Goal: Information Seeking & Learning: Check status

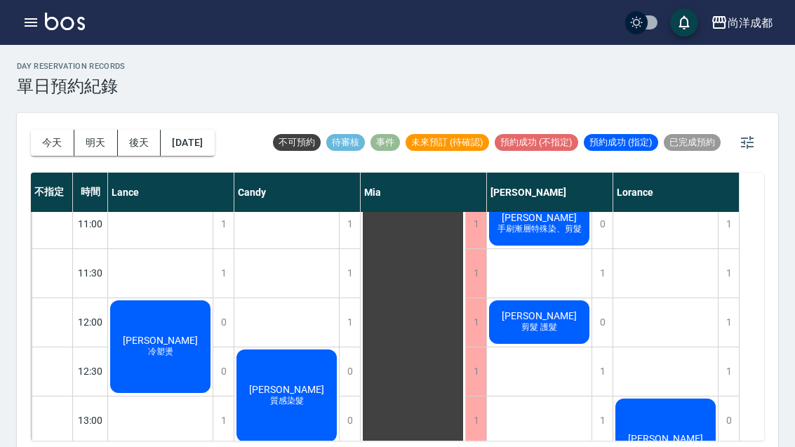
scroll to position [107, 0]
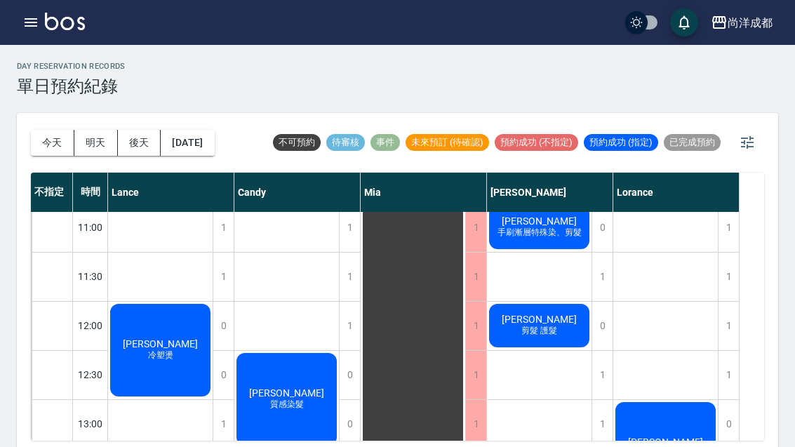
click at [546, 324] on span "賴玟杏" at bounding box center [539, 319] width 81 height 11
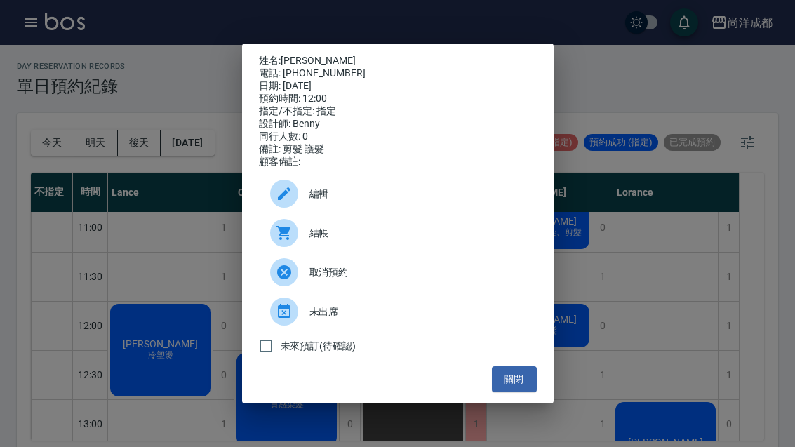
click at [303, 55] on link "賴玟杏" at bounding box center [318, 60] width 75 height 11
click at [659, 286] on div "姓名: 賴玟杏 電話: 0955227324 日期: 2025/09/16 預約時間: 12:00 指定/不指定: 指定 設計師: Benny 同行人數: 0…" at bounding box center [397, 223] width 795 height 447
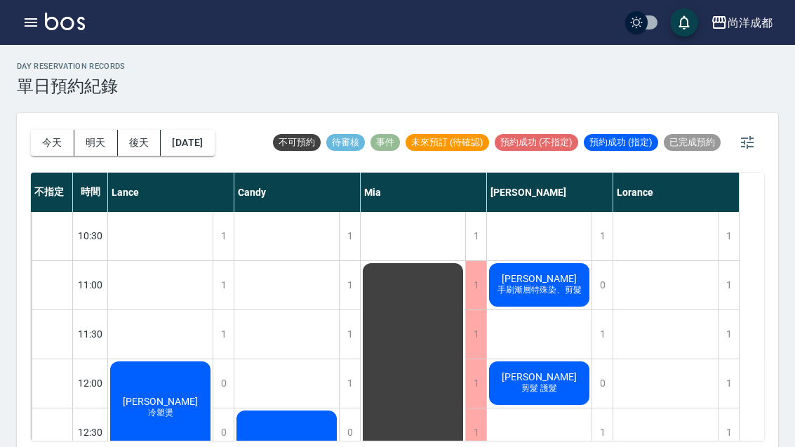
scroll to position [47, 0]
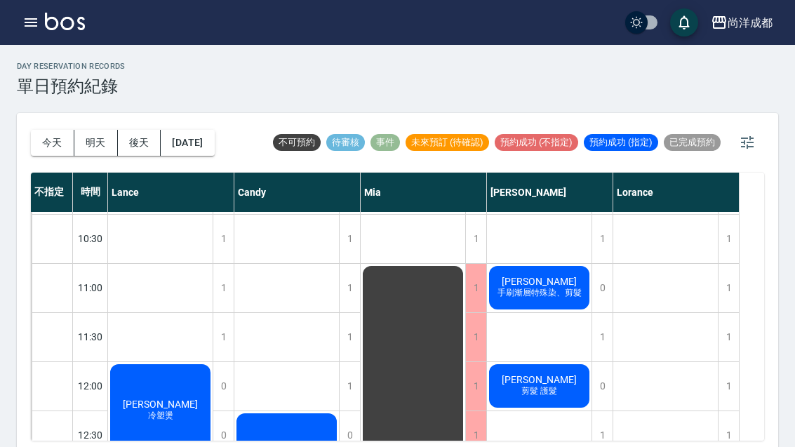
click at [543, 280] on span "[PERSON_NAME]" at bounding box center [539, 281] width 81 height 11
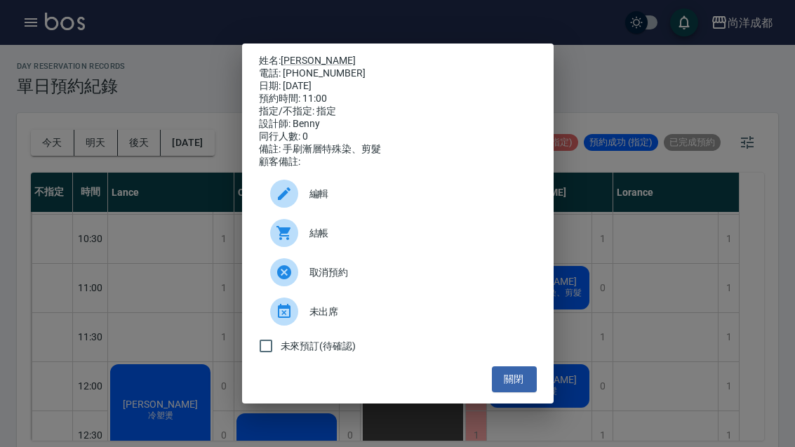
click at [309, 55] on link "[PERSON_NAME]" at bounding box center [318, 60] width 75 height 11
click at [648, 310] on div "姓名: 羅郁婷 電話: 0972249757 日期: 2025/09/16 預約時間: 11:00 指定/不指定: 指定 設計師: Benny 同行人數: 0…" at bounding box center [397, 223] width 795 height 447
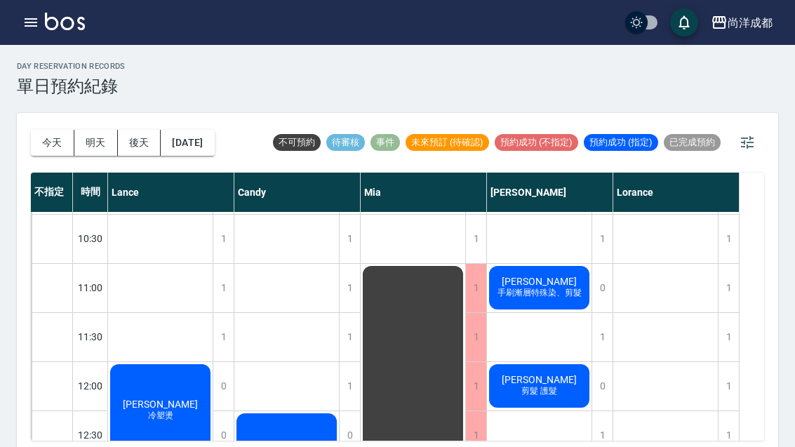
click at [555, 383] on span "賴玟杏" at bounding box center [539, 379] width 81 height 11
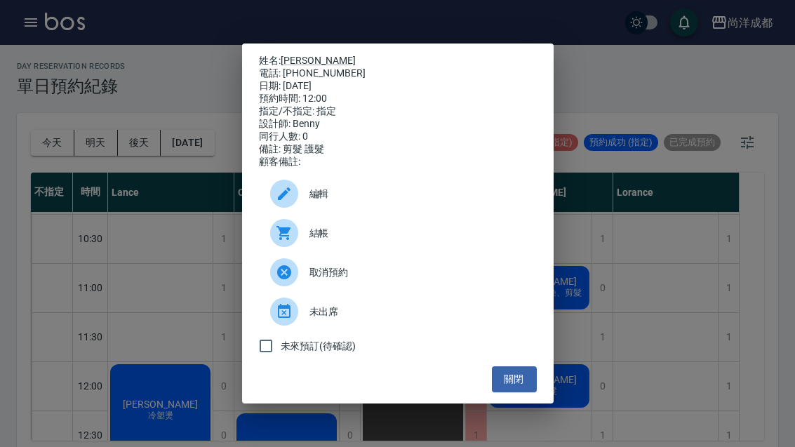
click at [289, 55] on link "賴玟杏" at bounding box center [318, 60] width 75 height 11
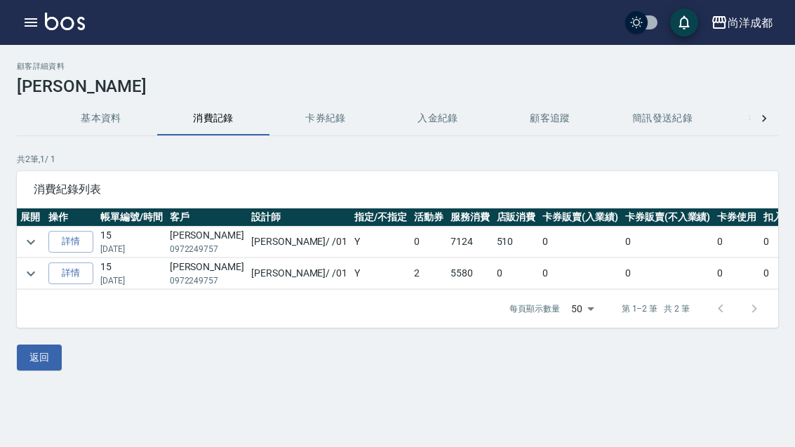
click at [77, 233] on link "詳情" at bounding box center [70, 242] width 45 height 22
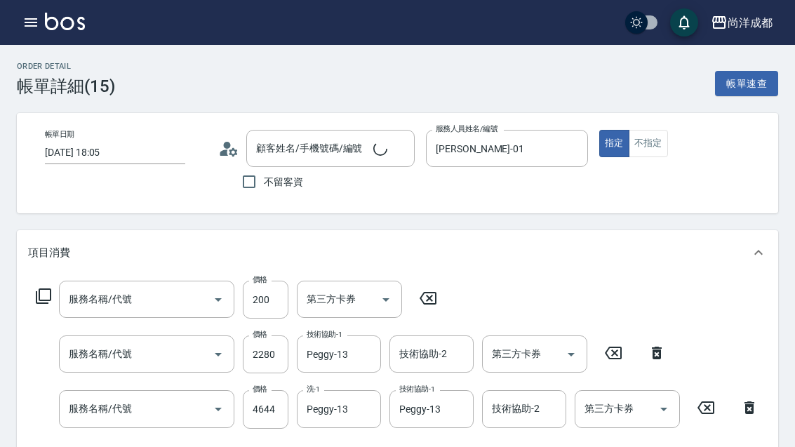
type input "[DATE] 18:05"
type input "[PERSON_NAME]/0972249757/null"
type input "[PERSON_NAME]-01"
type input "剪髮(401)"
type input "自備護髮(1000以上)(601)"
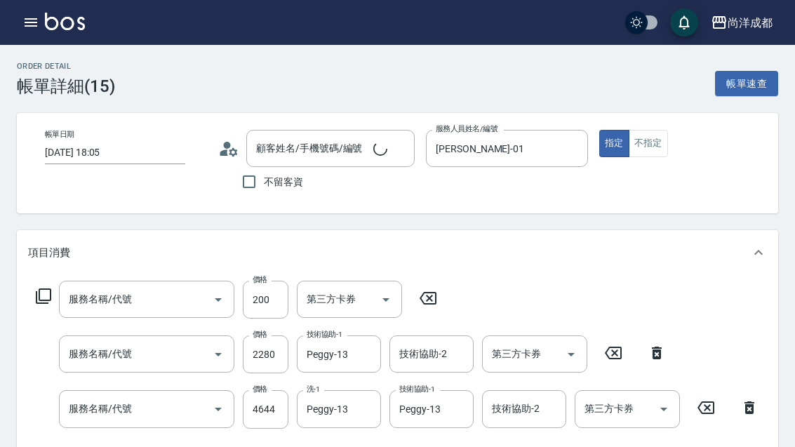
type input "染髮(501)"
type input "[PERSON_NAME]白(小)"
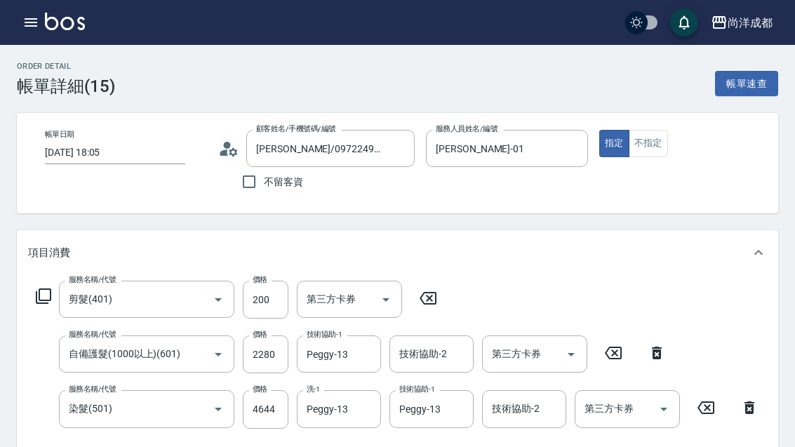
type input "信用卡"
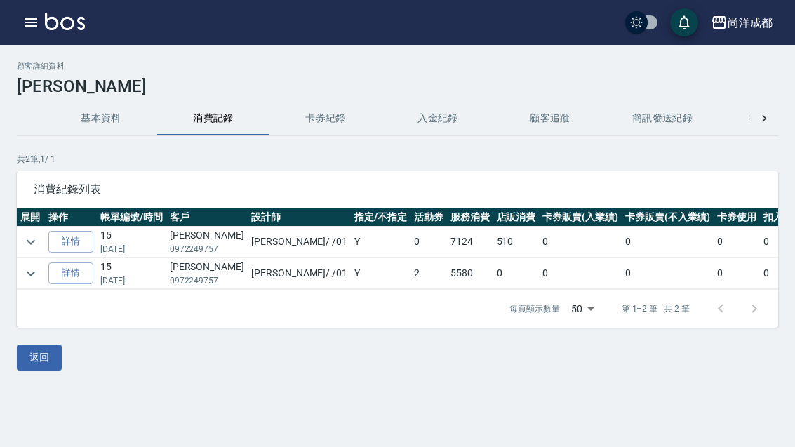
click at [447, 279] on td "5580" at bounding box center [470, 273] width 46 height 31
click at [72, 276] on link "詳情" at bounding box center [70, 274] width 45 height 22
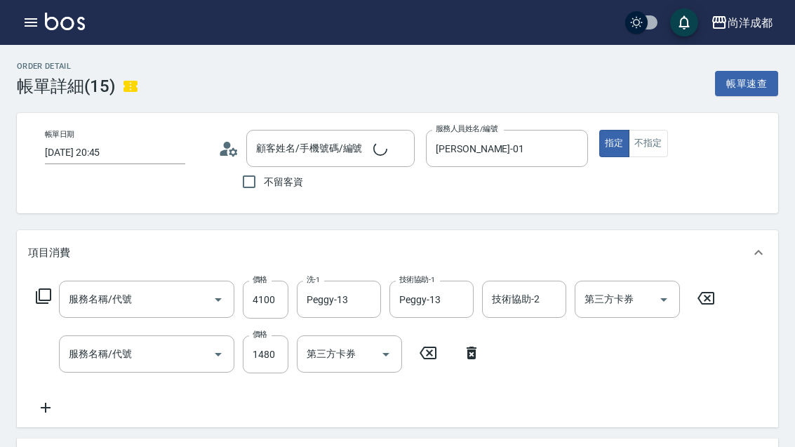
type input "[DATE] 20:45"
type input "[PERSON_NAME]/0972249757/null"
type input "[PERSON_NAME]-01"
type input "550"
type input "染髮(501)"
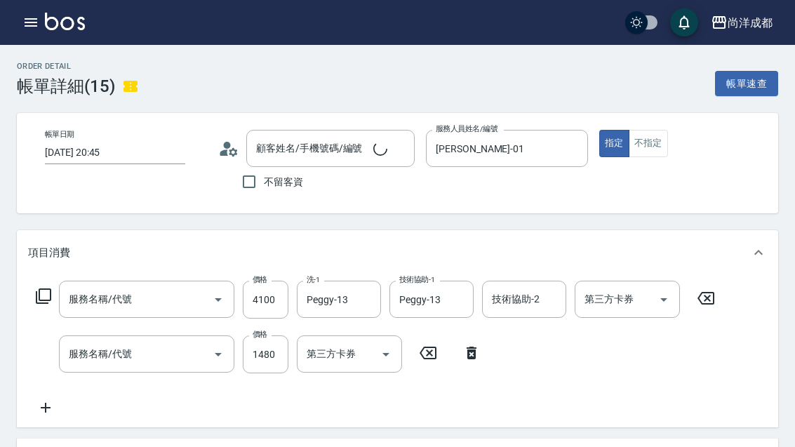
type input "新柔漾專用護(605)"
